Goal: Navigation & Orientation: Find specific page/section

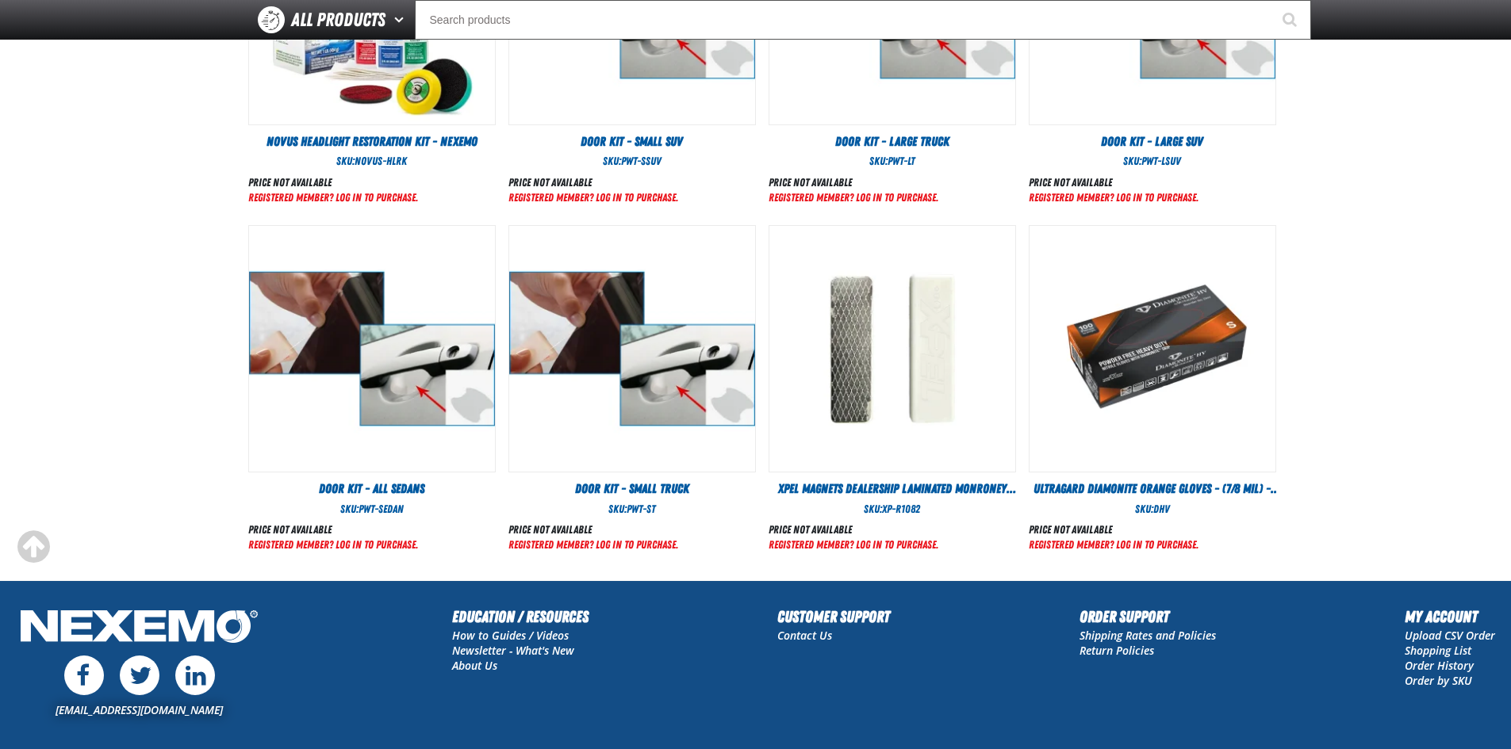
scroll to position [776, 0]
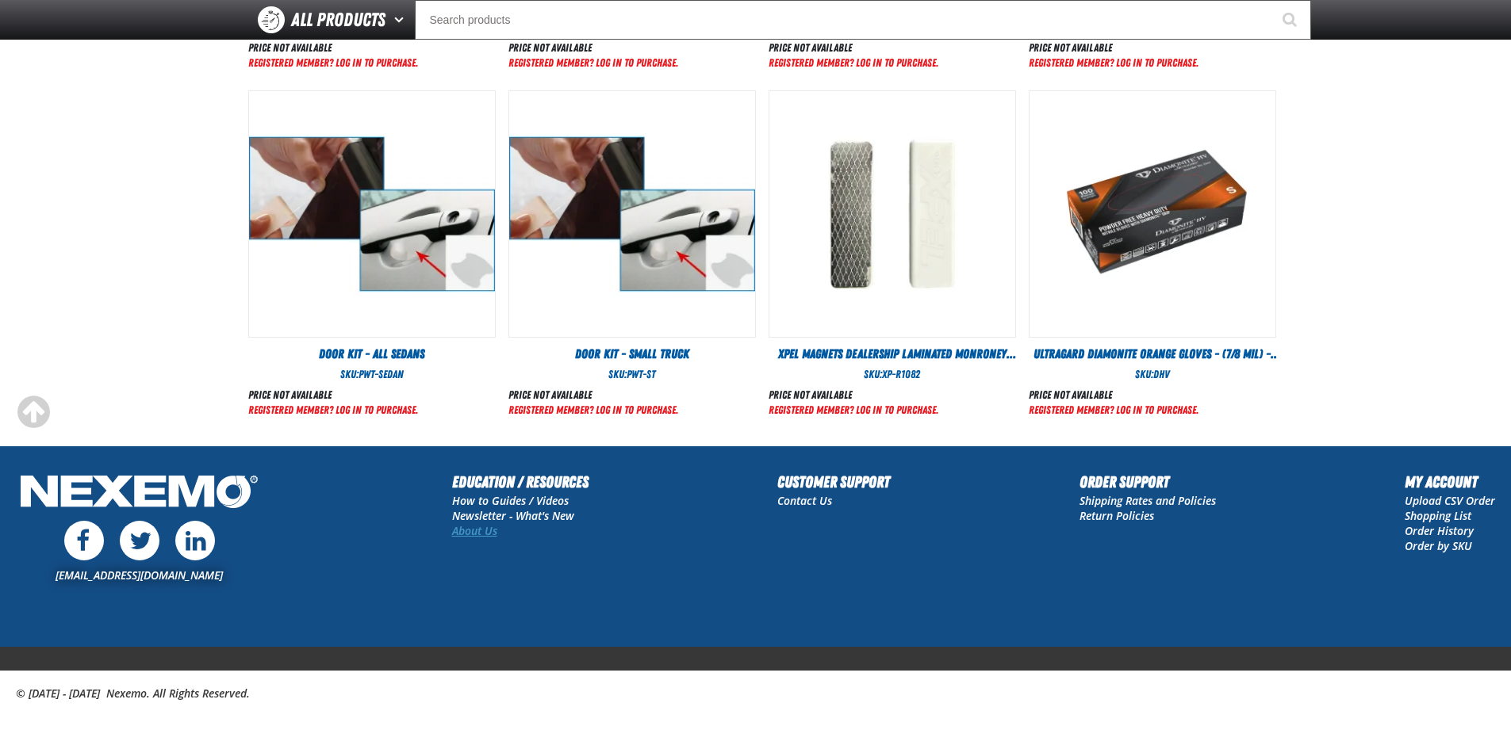
click at [466, 528] on link "About Us" at bounding box center [474, 530] width 45 height 15
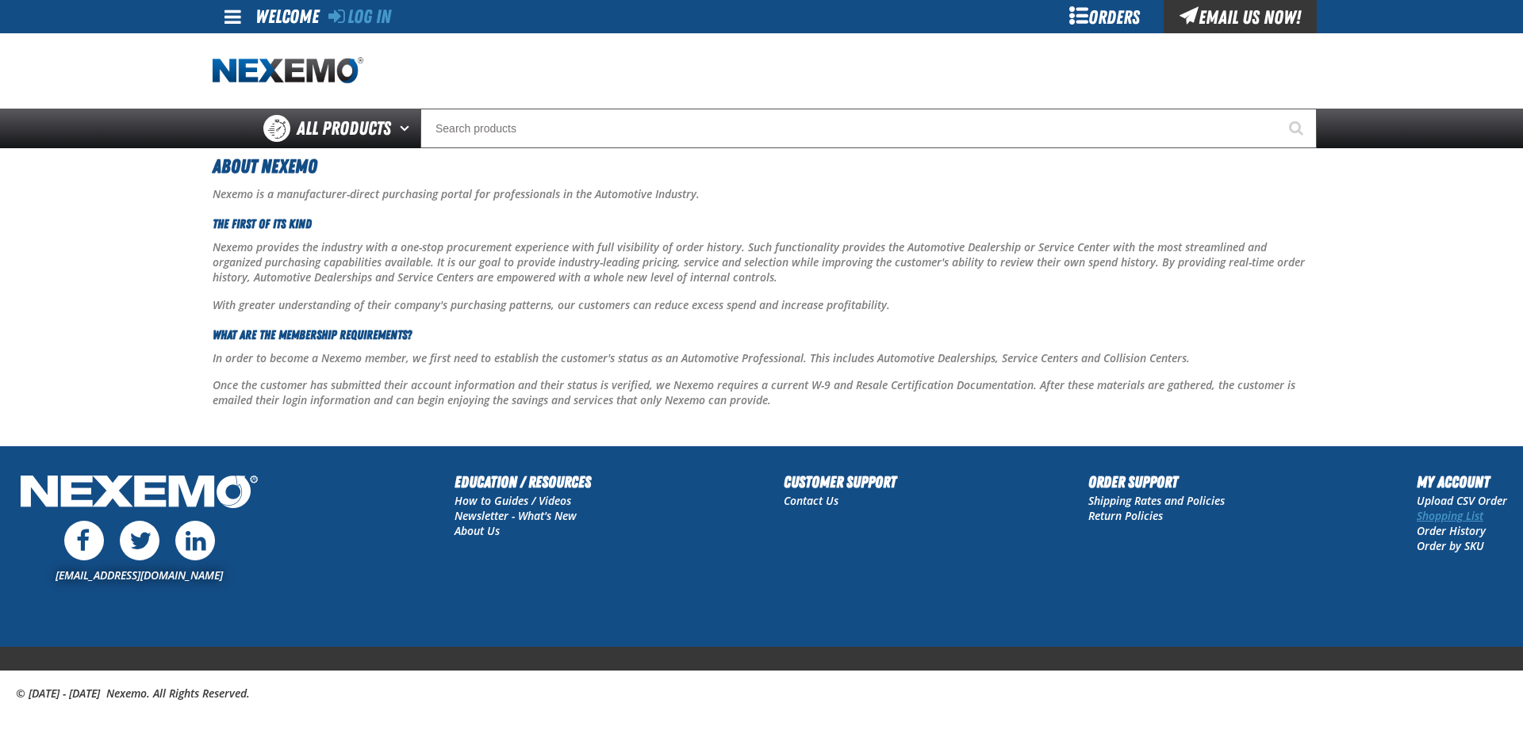
click at [1468, 513] on link "Shopping List" at bounding box center [1449, 515] width 67 height 15
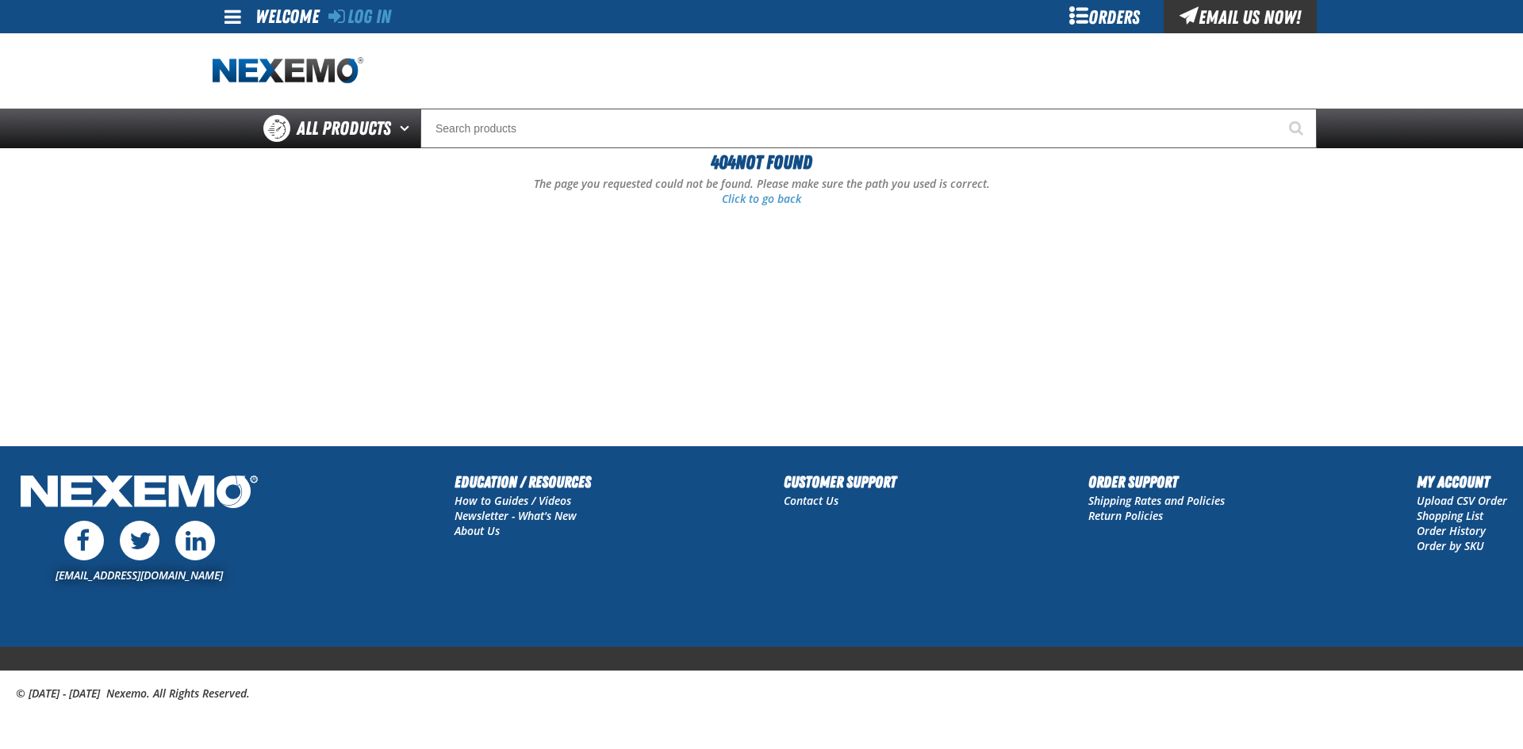
click at [228, 10] on span at bounding box center [232, 16] width 17 height 19
click at [228, 13] on span at bounding box center [232, 16] width 17 height 19
click at [298, 17] on div "Welcome" at bounding box center [286, 16] width 63 height 32
